Goal: Information Seeking & Learning: Learn about a topic

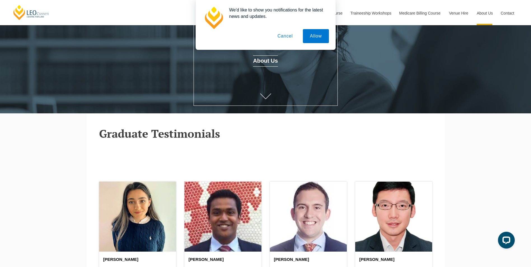
scroll to position [196, 0]
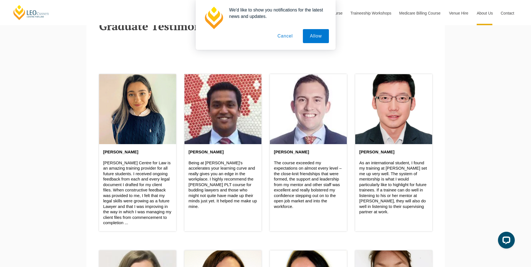
click at [125, 166] on p "Leo Cussen Centre for Law is an amazing training provider for all future studen…" at bounding box center [137, 193] width 69 height 66
click at [127, 166] on p "Leo Cussen Centre for Law is an amazing training provider for all future studen…" at bounding box center [137, 193] width 69 height 66
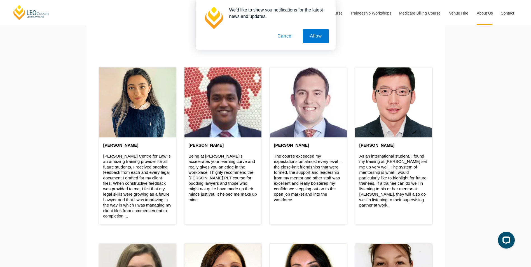
scroll to position [224, 0]
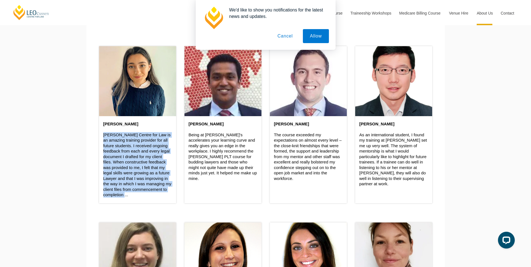
drag, startPoint x: 103, startPoint y: 136, endPoint x: 128, endPoint y: 196, distance: 65.7
click at [128, 166] on p "Leo Cussen Centre for Law is an amazing training provider for all future studen…" at bounding box center [137, 165] width 69 height 66
drag, startPoint x: 128, startPoint y: 196, endPoint x: 113, endPoint y: 169, distance: 31.7
copy p "Leo Cussen Centre for Law is an amazing training provider for all future studen…"
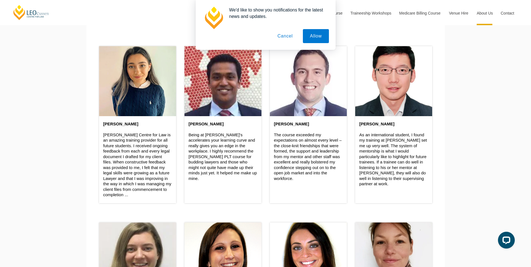
click at [207, 150] on p "Being at Leo's accelerates your learning curve and really gives you an edge in …" at bounding box center [223, 156] width 69 height 49
drag, startPoint x: 207, startPoint y: 149, endPoint x: 186, endPoint y: 134, distance: 25.7
click at [186, 134] on div "Randeep Singh Being at Leo's accelerates your learning curve and really gives y…" at bounding box center [223, 151] width 77 height 71
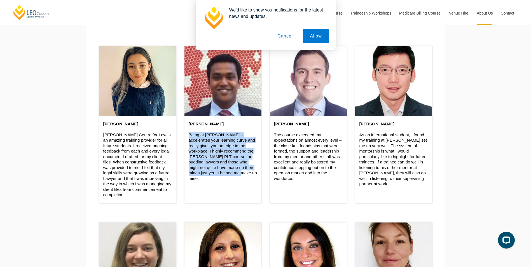
drag, startPoint x: 188, startPoint y: 135, endPoint x: 237, endPoint y: 178, distance: 64.7
click at [237, 166] on div "Randeep Singh Being at Leo's accelerates your learning curve and really gives y…" at bounding box center [223, 151] width 77 height 71
drag, startPoint x: 237, startPoint y: 178, endPoint x: 215, endPoint y: 164, distance: 25.3
copy p "Being at Leo's accelerates your learning curve and really gives you an edge in …"
click at [281, 136] on p "The course exceeded my expectations on almost every level – the close-knit frie…" at bounding box center [308, 156] width 69 height 49
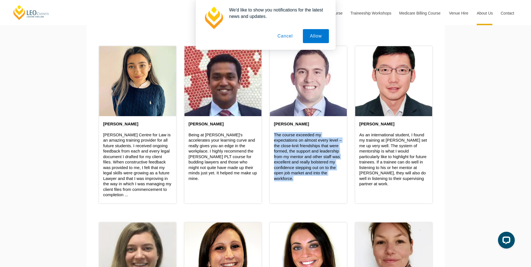
drag, startPoint x: 274, startPoint y: 136, endPoint x: 299, endPoint y: 181, distance: 51.5
click at [299, 166] on p "The course exceeded my expectations on almost every level – the close-knit frie…" at bounding box center [308, 156] width 69 height 49
drag, startPoint x: 299, startPoint y: 181, endPoint x: 299, endPoint y: 164, distance: 16.3
copy p "The course exceeded my expectations on almost every level – the close-knit frie…"
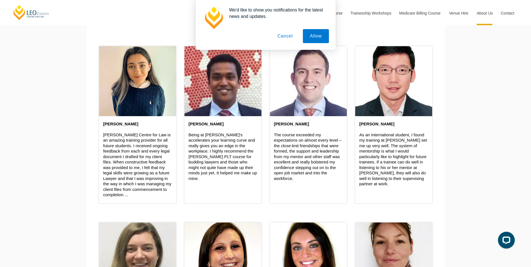
click at [352, 144] on p "As an international student, I found my training at Leo Cussen set me up very w…" at bounding box center [394, 159] width 69 height 55
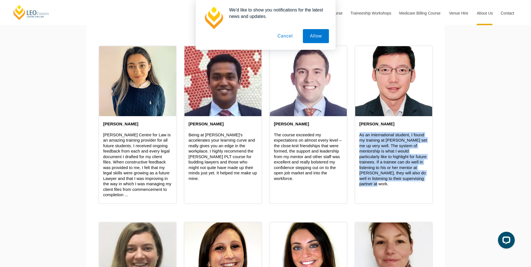
drag, startPoint x: 360, startPoint y: 136, endPoint x: 417, endPoint y: 179, distance: 71.6
click at [352, 166] on p "As an international student, I found my training at Leo Cussen set me up very w…" at bounding box center [394, 159] width 69 height 55
drag, startPoint x: 417, startPoint y: 179, endPoint x: 392, endPoint y: 164, distance: 29.0
copy p "As an international student, I found my training at Leo Cussen set me up very w…"
click at [352, 158] on p "As an international student, I found my training at Leo Cussen set me up very w…" at bounding box center [394, 159] width 69 height 55
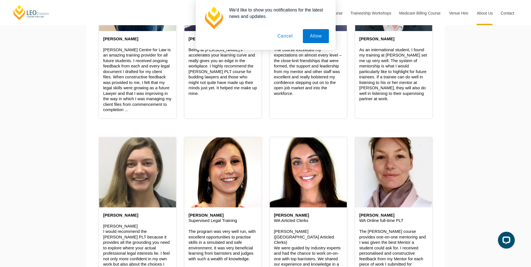
scroll to position [364, 0]
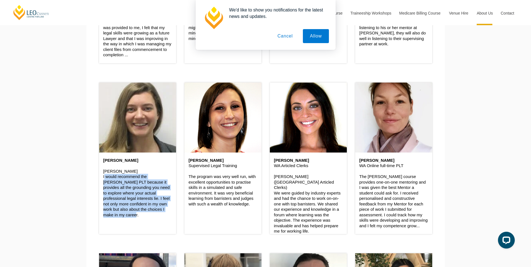
drag, startPoint x: 118, startPoint y: 218, endPoint x: 95, endPoint y: 179, distance: 45.1
click at [95, 166] on div "Molly McCaffrey Molly McCaffrey I would recommend the Leo Cussen PLT because it…" at bounding box center [137, 155] width 85 height 171
drag, startPoint x: 95, startPoint y: 179, endPoint x: 114, endPoint y: 184, distance: 19.7
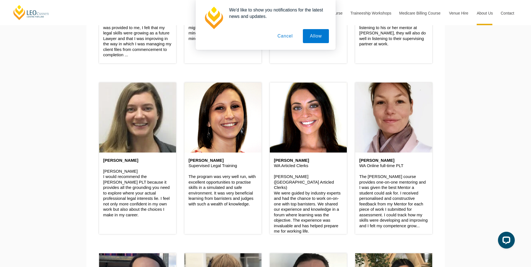
drag, startPoint x: 240, startPoint y: 194, endPoint x: 246, endPoint y: 197, distance: 6.8
click at [240, 166] on p "The program was very well run, with excellent opportunities to practise skills …" at bounding box center [223, 190] width 69 height 33
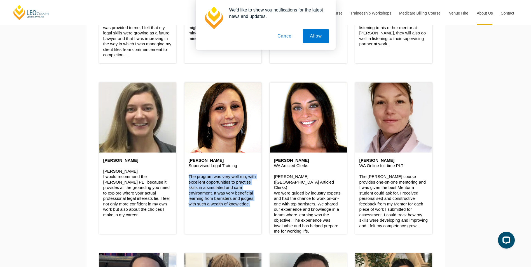
drag, startPoint x: 253, startPoint y: 204, endPoint x: 188, endPoint y: 178, distance: 70.3
click at [188, 166] on div "Elizabeth Salpietro Supervised Legal Training The program was very well run, wi…" at bounding box center [223, 183] width 77 height 60
drag, startPoint x: 188, startPoint y: 178, endPoint x: 204, endPoint y: 182, distance: 15.8
copy p "The program was very well run, with excellent opportunities to practise skills …"
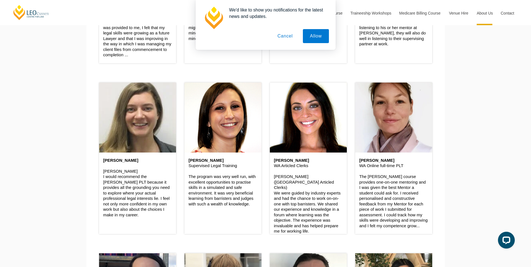
click at [332, 166] on p "Victoria Graves (WA Articled Clerks) We were guided by industry experts and had…" at bounding box center [308, 204] width 69 height 60
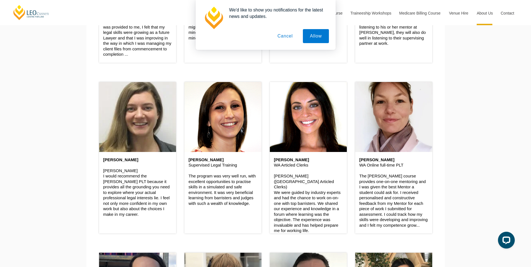
scroll to position [392, 0]
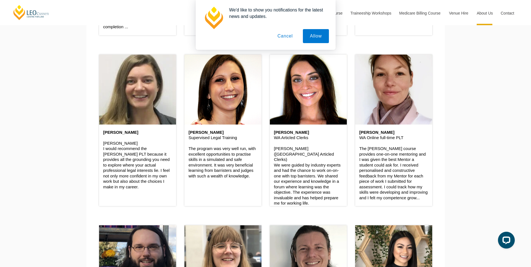
drag, startPoint x: 321, startPoint y: 201, endPoint x: 268, endPoint y: 156, distance: 68.7
click at [268, 156] on div "Victoria Graves WA Articled Clerks Victoria Graves (WA Articled Clerks) We were…" at bounding box center [308, 127] width 85 height 171
drag, startPoint x: 268, startPoint y: 156, endPoint x: 308, endPoint y: 163, distance: 40.0
copy p "We were guided by industry experts and had the chance to work on-on-one with to…"
drag, startPoint x: 373, startPoint y: 159, endPoint x: 365, endPoint y: 155, distance: 8.9
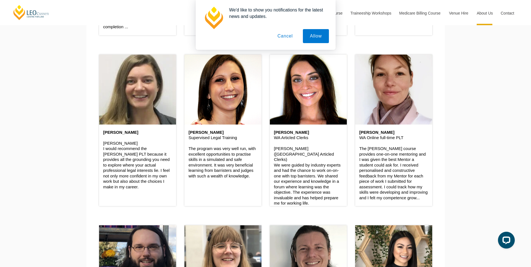
click at [352, 159] on p "The Leo Cussen course provides one-on-one mentoring and I was given the best Me…" at bounding box center [394, 173] width 69 height 55
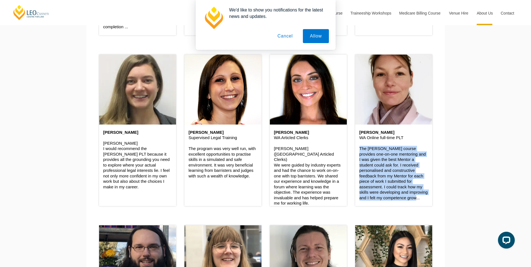
drag, startPoint x: 360, startPoint y: 150, endPoint x: 435, endPoint y: 198, distance: 89.0
click at [352, 166] on div "Nicole Farrar WA Online full-time PLT The Leo Cussen course provides one-on-one…" at bounding box center [393, 127] width 85 height 171
drag, startPoint x: 435, startPoint y: 198, endPoint x: 388, endPoint y: 187, distance: 47.4
copy p "The Leo Cussen course provides one-on-one mentoring and I was given the best Me…"
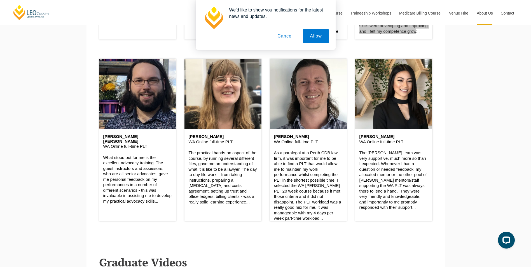
scroll to position [560, 0]
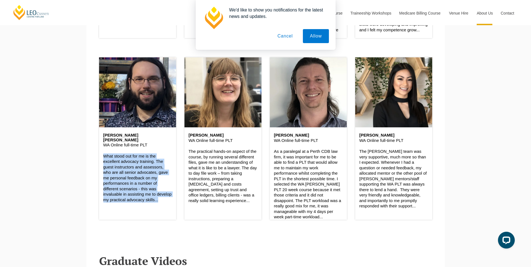
drag, startPoint x: 159, startPoint y: 200, endPoint x: 92, endPoint y: 153, distance: 81.6
drag, startPoint x: 92, startPoint y: 153, endPoint x: 126, endPoint y: 162, distance: 35.5
copy p "What stood out for me is the excellent advocacy training. The guest instructors…"
click at [228, 165] on p "The practical hands-on aspect of the course, by running several different files…" at bounding box center [223, 176] width 69 height 55
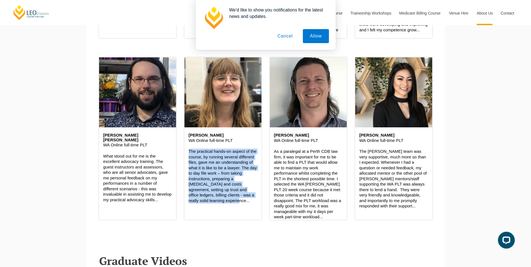
drag, startPoint x: 189, startPoint y: 153, endPoint x: 220, endPoint y: 201, distance: 57.2
click at [220, 166] on p "The practical hands-on aspect of the course, by running several different files…" at bounding box center [223, 176] width 69 height 55
drag, startPoint x: 220, startPoint y: 201, endPoint x: 198, endPoint y: 176, distance: 33.7
copy p "The practical hands-on aspect of the course, by running several different files…"
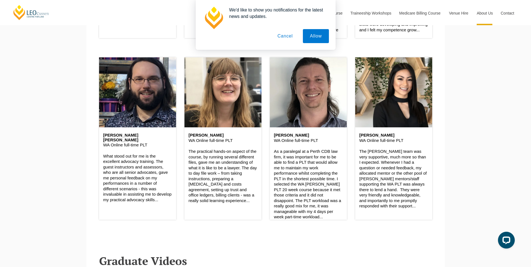
drag, startPoint x: 319, startPoint y: 167, endPoint x: 255, endPoint y: 161, distance: 64.1
click at [319, 166] on p "As a paralegal at a Perth CDB law firm, it was important for me to be able to f…" at bounding box center [308, 184] width 69 height 71
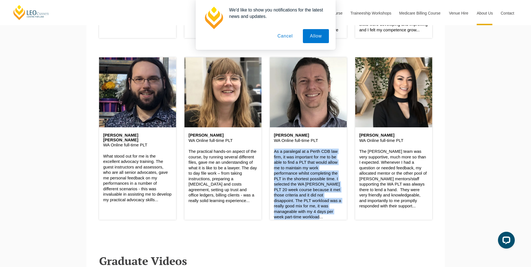
drag, startPoint x: 274, startPoint y: 152, endPoint x: 348, endPoint y: 212, distance: 95.4
click at [348, 166] on div "Ben Williams WA Online full-time PLT As a paralegal at a Perth CDB law firm, it…" at bounding box center [308, 136] width 85 height 182
drag, startPoint x: 348, startPoint y: 212, endPoint x: 313, endPoint y: 197, distance: 38.1
copy p "As a paralegal at a Perth CDB law firm, it was important for me to be able to f…"
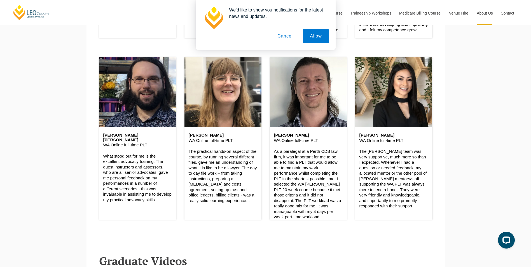
click at [352, 150] on p "The Leo team was very supportive, much more so than I expected. Whenever I had …" at bounding box center [394, 179] width 69 height 60
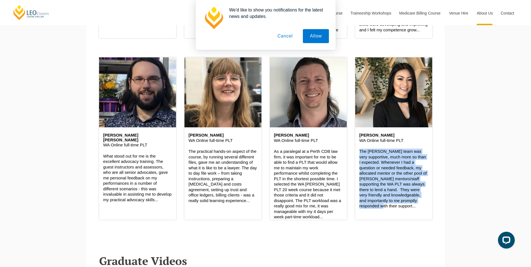
drag, startPoint x: 359, startPoint y: 152, endPoint x: 393, endPoint y: 207, distance: 64.2
click at [352, 166] on p "The Leo team was very supportive, much more so than I expected. Whenever I had …" at bounding box center [394, 179] width 69 height 60
drag, startPoint x: 393, startPoint y: 207, endPoint x: 379, endPoint y: 185, distance: 26.2
click at [34, 15] on div "We'd like to show you notifications for the latest news and updates. Allow Canc…" at bounding box center [265, 25] width 531 height 50
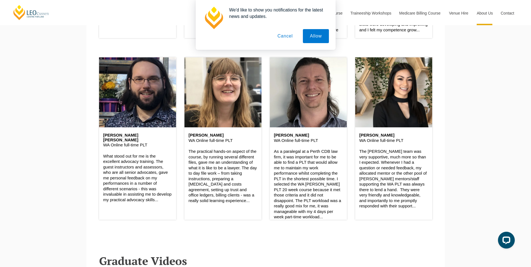
click at [34, 15] on div "We'd like to show you notifications for the latest news and updates. Allow Canc…" at bounding box center [265, 25] width 531 height 50
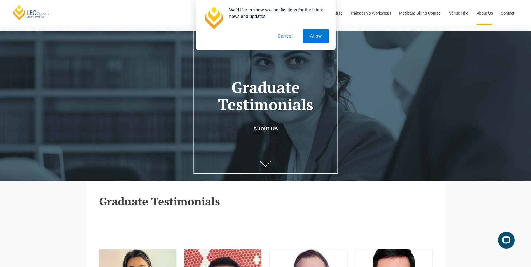
scroll to position [0, 0]
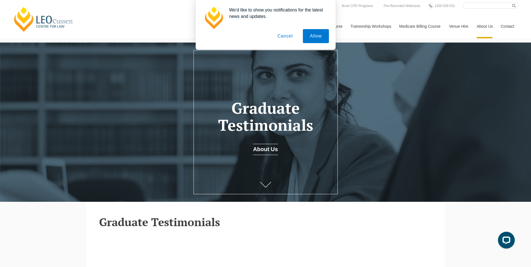
click at [183, 85] on div at bounding box center [265, 122] width 531 height 159
click at [290, 39] on button "Cancel" at bounding box center [285, 36] width 29 height 14
